Goal: Check status

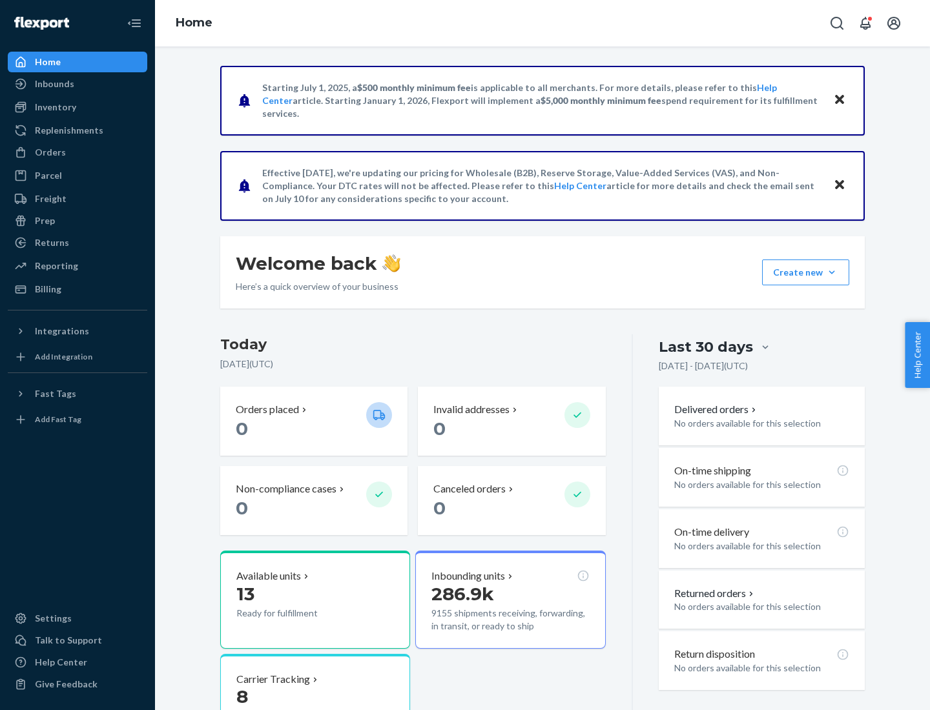
click at [832, 273] on button "Create new Create new inbound Create new order Create new product" at bounding box center [805, 273] width 87 height 26
click at [54, 84] on div "Inbounds" at bounding box center [54, 83] width 39 height 13
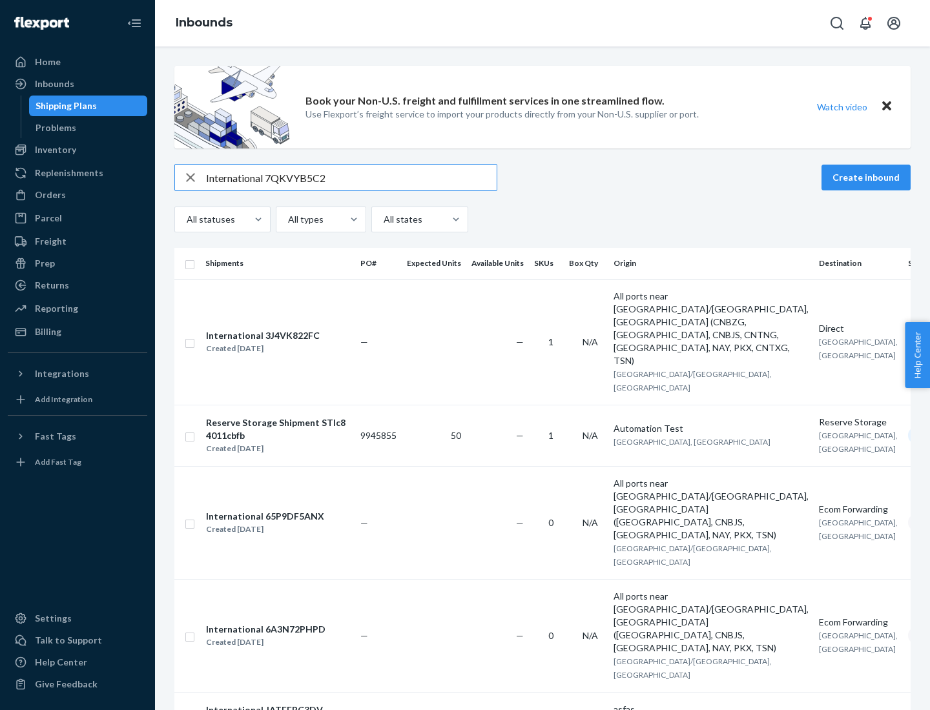
type input "International 7QKVYB5C29"
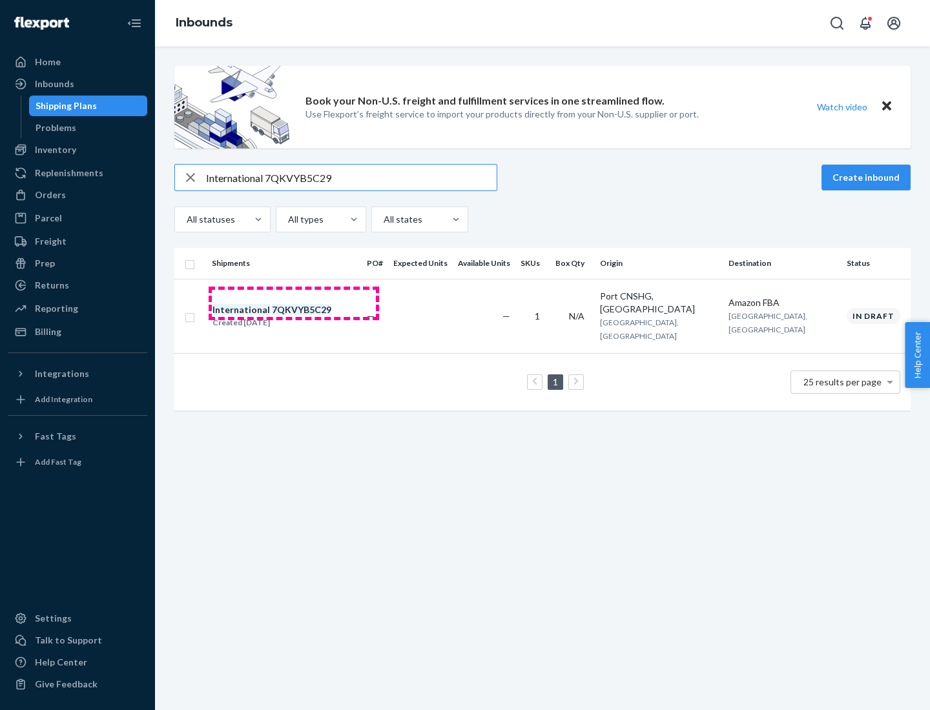
click at [294, 316] on div "Created [DATE]" at bounding box center [271, 322] width 119 height 13
